Goal: Task Accomplishment & Management: Use online tool/utility

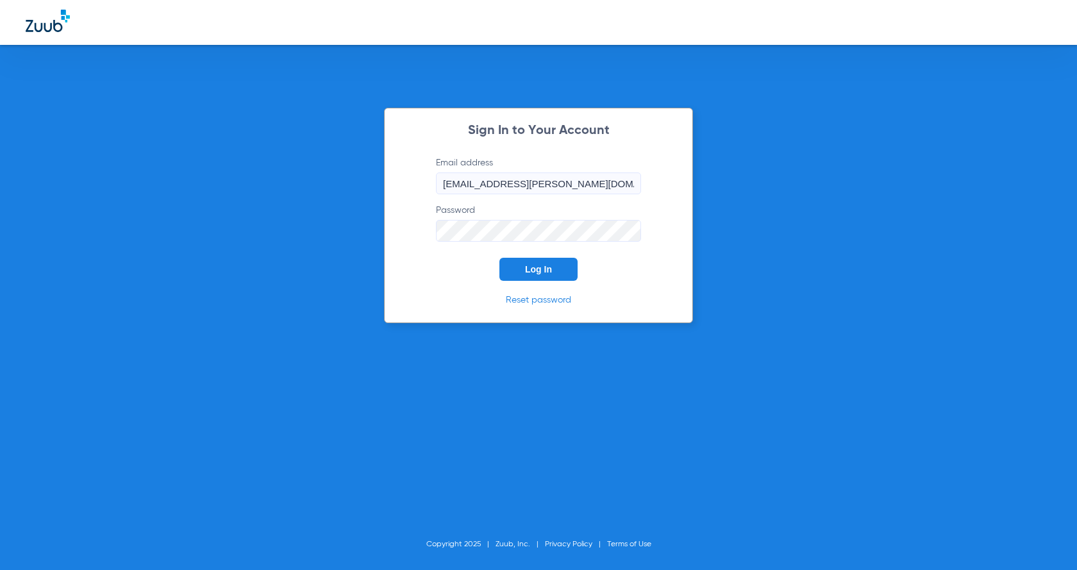
click at [554, 271] on button "Log In" at bounding box center [538, 269] width 78 height 23
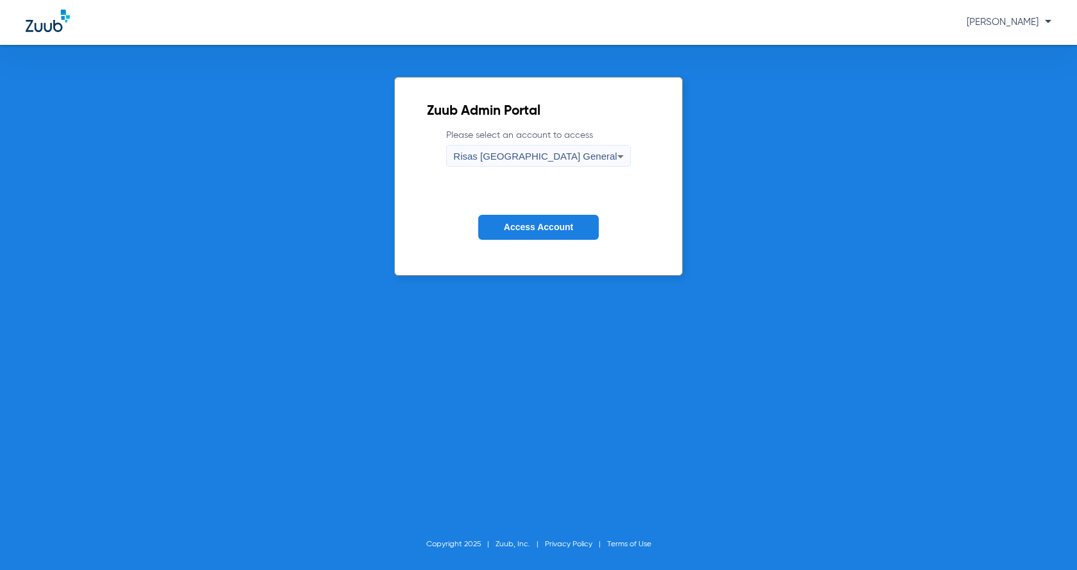
click at [554, 233] on button "Access Account" at bounding box center [538, 227] width 121 height 25
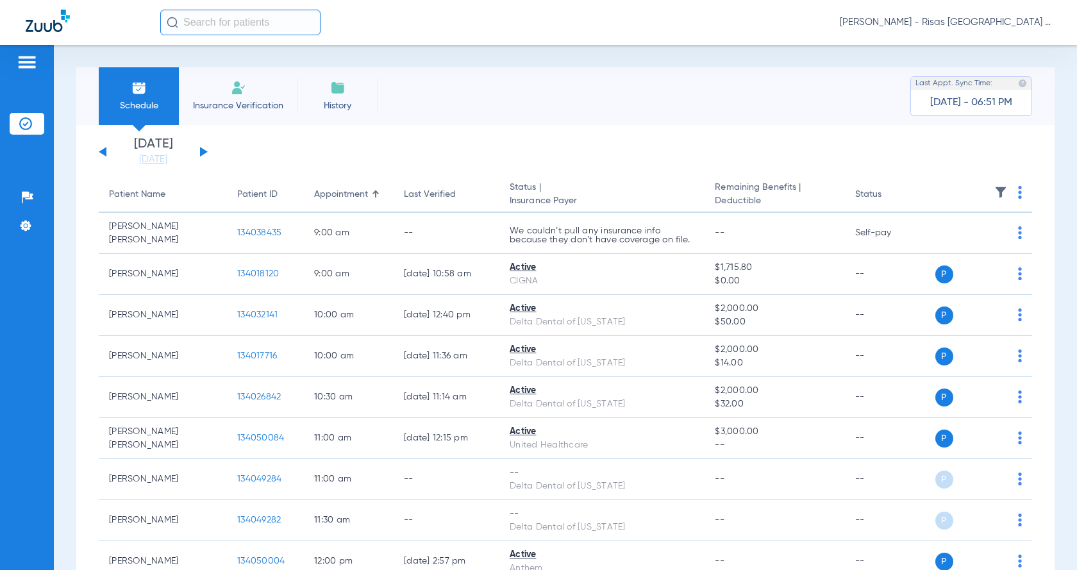
click at [263, 33] on input "text" at bounding box center [240, 23] width 160 height 26
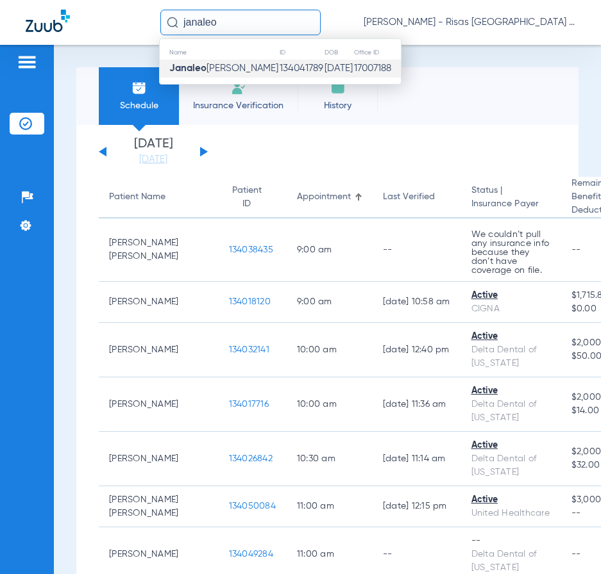
click at [279, 69] on td "134041789" at bounding box center [301, 69] width 45 height 18
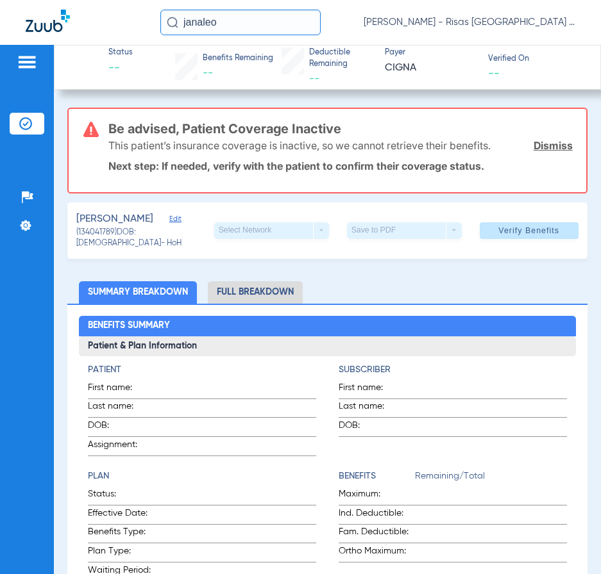
click at [519, 86] on div "Status -- Benefits Remaining -- Deductible Remaining -- Payer CIGNA Verified On…" at bounding box center [327, 67] width 547 height 45
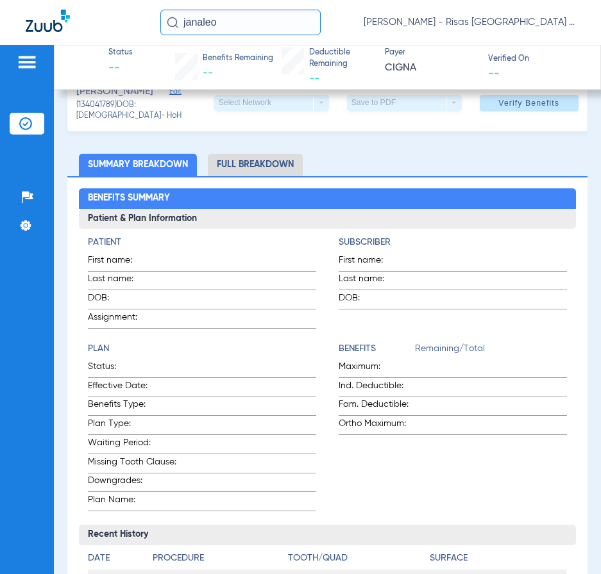
scroll to position [128, 0]
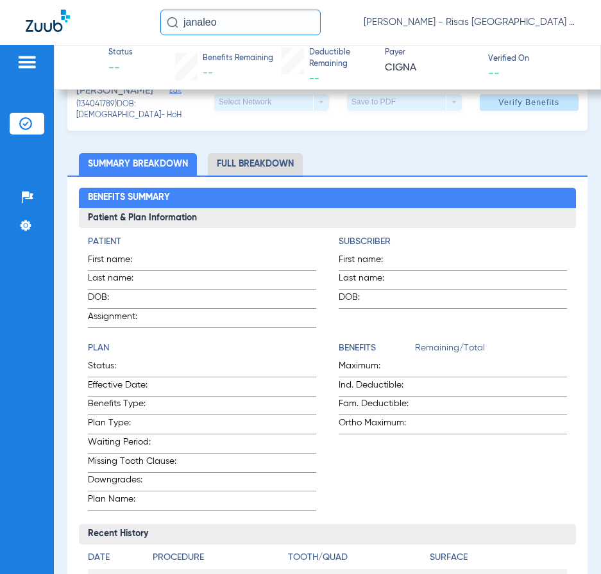
drag, startPoint x: 232, startPoint y: 22, endPoint x: 1, endPoint y: 3, distance: 231.5
click at [1, 3] on div "[PERSON_NAME] [GEOGRAPHIC_DATA] General" at bounding box center [300, 22] width 601 height 45
click at [258, 25] on input "[PERSON_NAME]" at bounding box center [240, 23] width 160 height 26
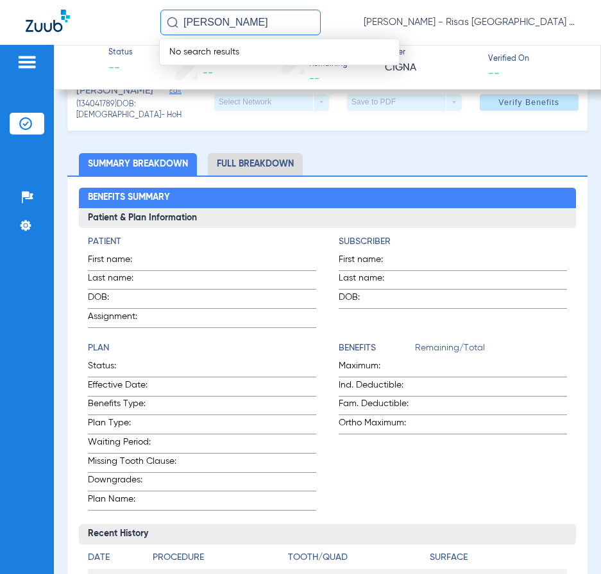
click at [252, 22] on input "[PERSON_NAME]" at bounding box center [240, 23] width 160 height 26
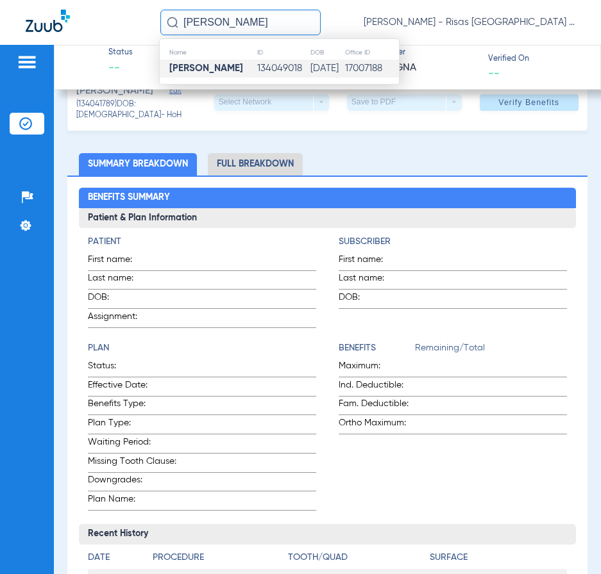
type input "[PERSON_NAME]"
click at [256, 69] on td "134049018" at bounding box center [282, 69] width 53 height 18
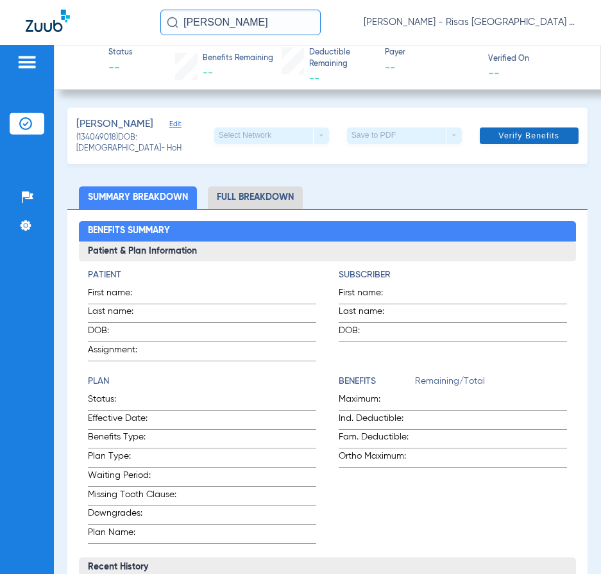
click at [523, 141] on span at bounding box center [528, 136] width 99 height 31
